Goal: Navigation & Orientation: Go to known website

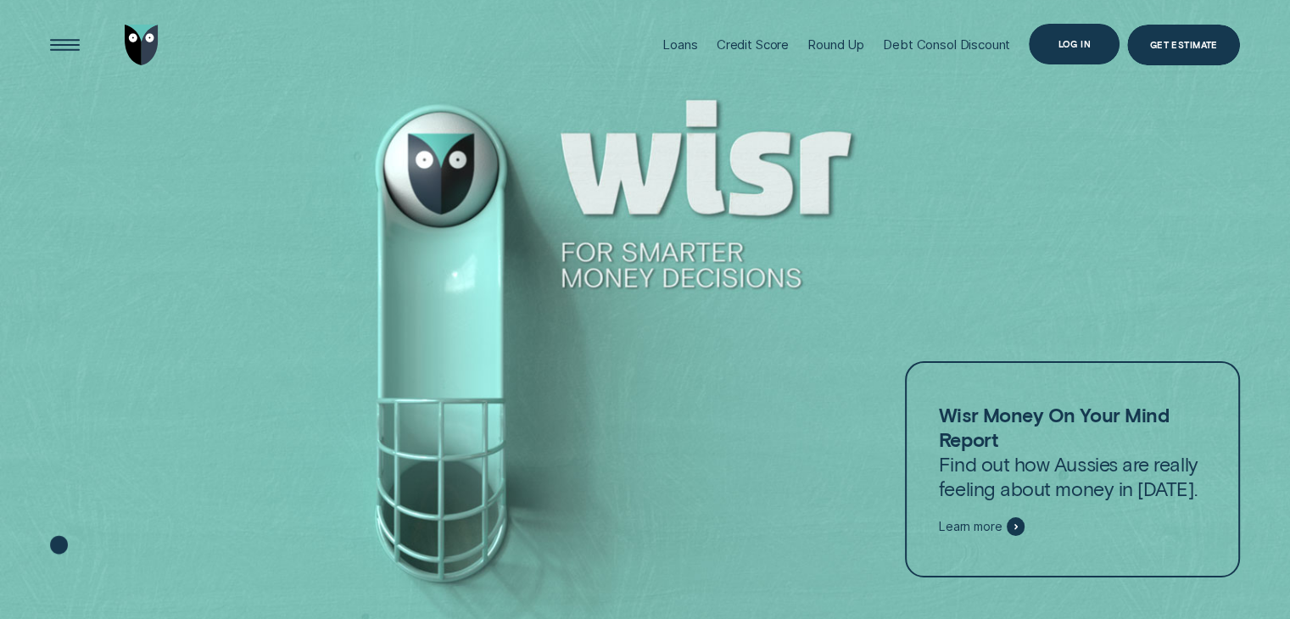
click at [1054, 43] on div "Log in" at bounding box center [1074, 44] width 91 height 41
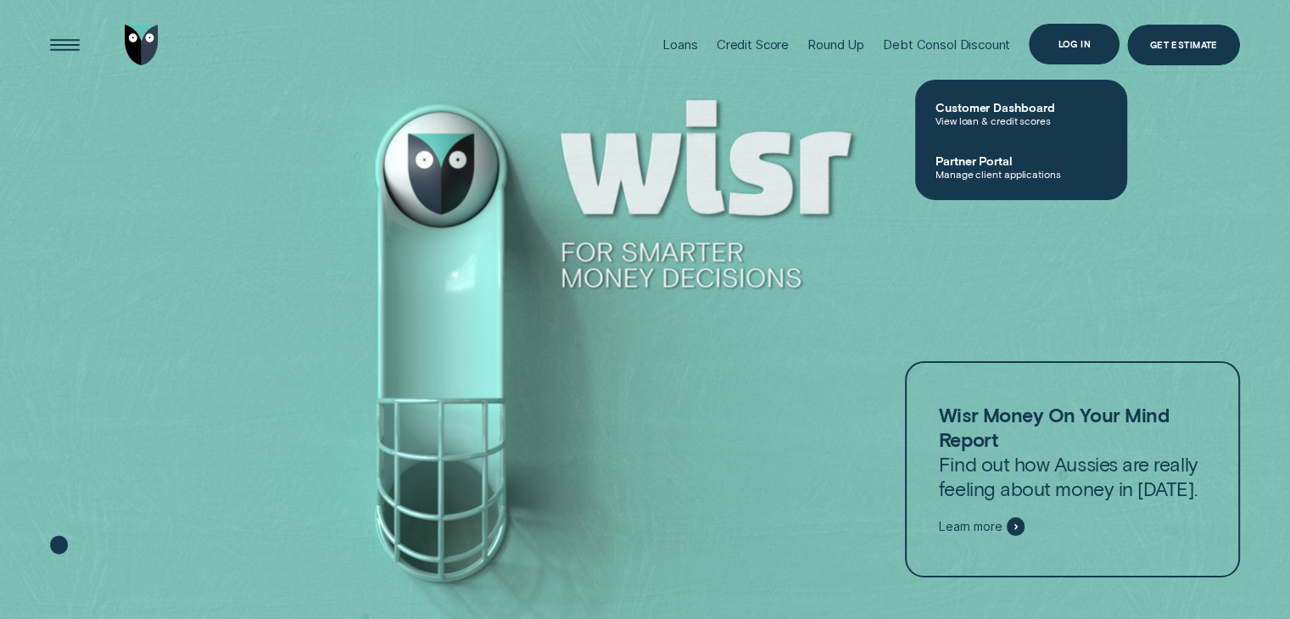
click at [1059, 47] on div "Log in" at bounding box center [1074, 44] width 33 height 8
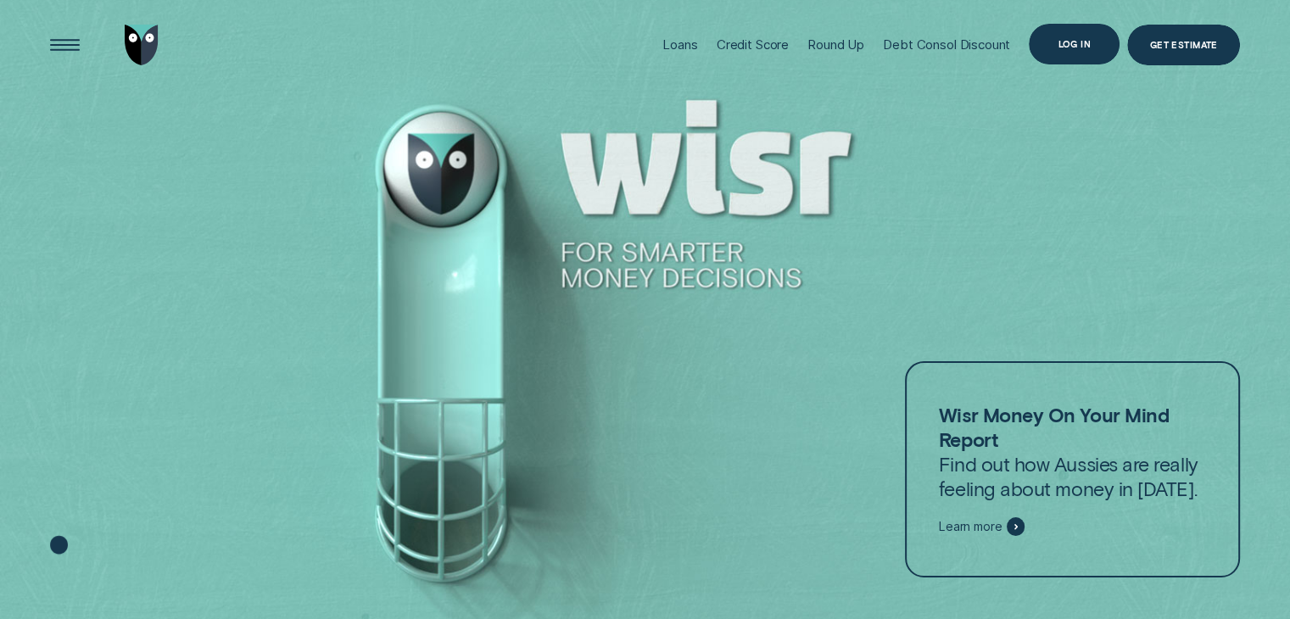
click at [1092, 42] on div "Log in" at bounding box center [1074, 44] width 91 height 41
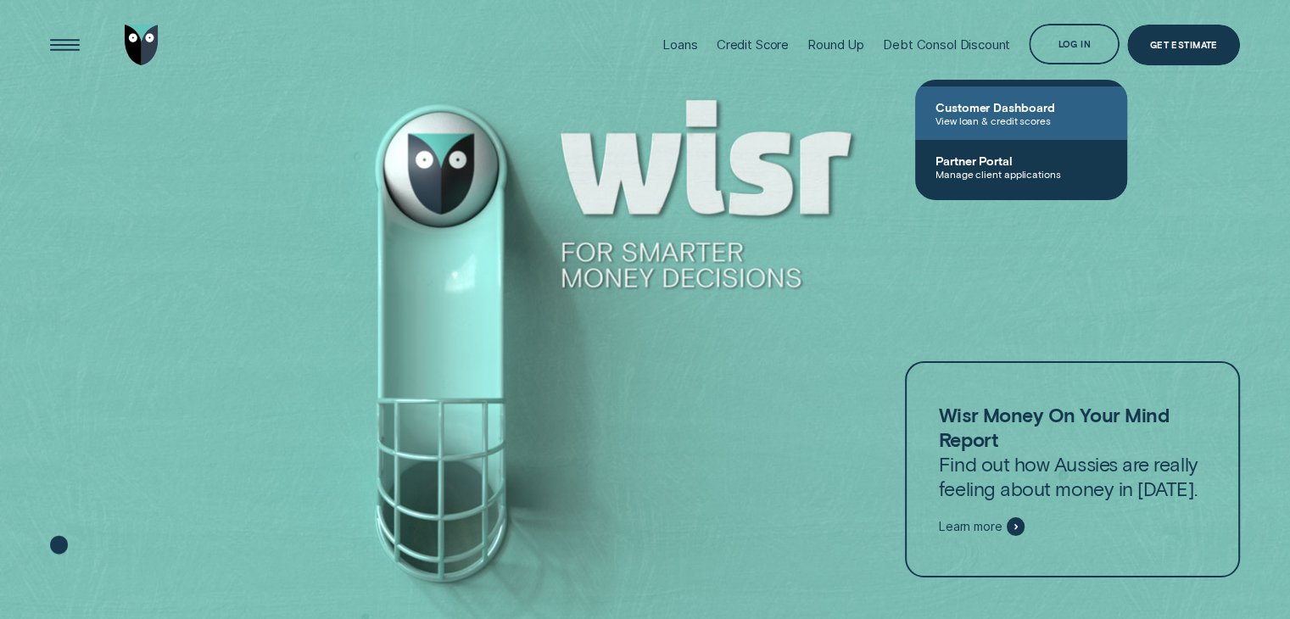
click at [1018, 113] on span "Customer Dashboard" at bounding box center [1021, 107] width 171 height 14
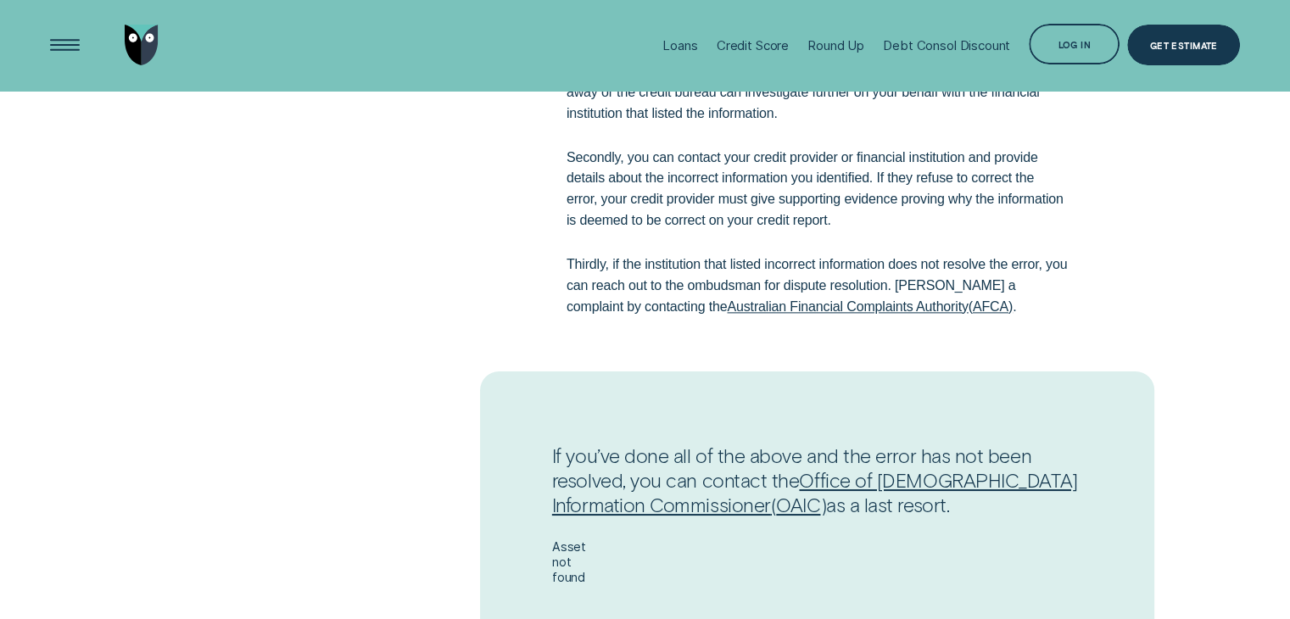
scroll to position [2036, 0]
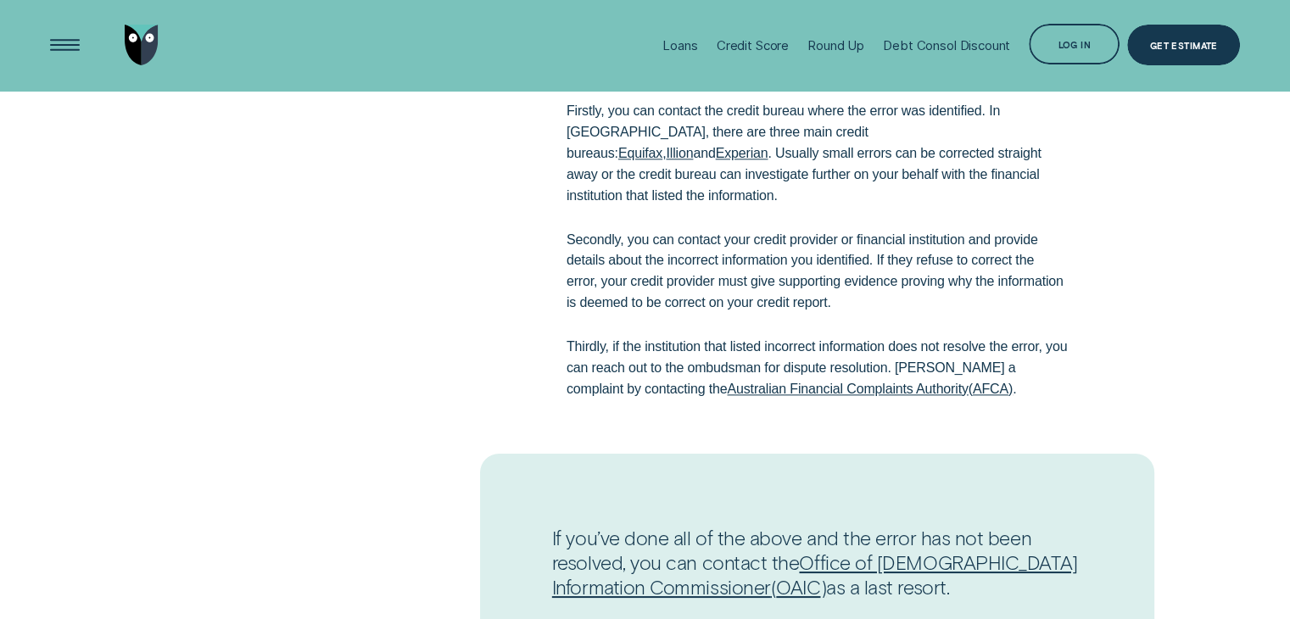
click at [662, 146] on link "Equifax" at bounding box center [640, 153] width 44 height 14
